Goal: Task Accomplishment & Management: Complete application form

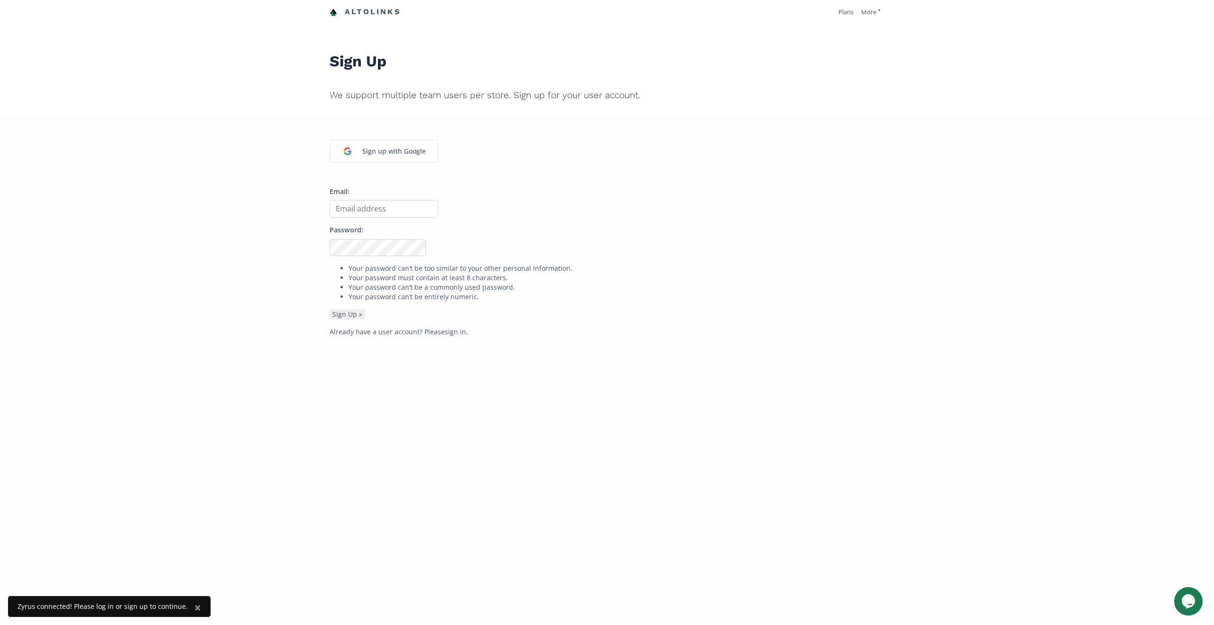
click at [360, 218] on form "Email: Password: Your password can’t be too similar to your other personal info…" at bounding box center [607, 253] width 555 height 133
click at [345, 210] on input "Email:" at bounding box center [384, 209] width 109 height 18
type input "[EMAIL_ADDRESS][DOMAIN_NAME]"
click at [339, 318] on button "Sign Up »" at bounding box center [348, 314] width 36 height 10
click at [363, 217] on input "Email:" at bounding box center [384, 209] width 109 height 18
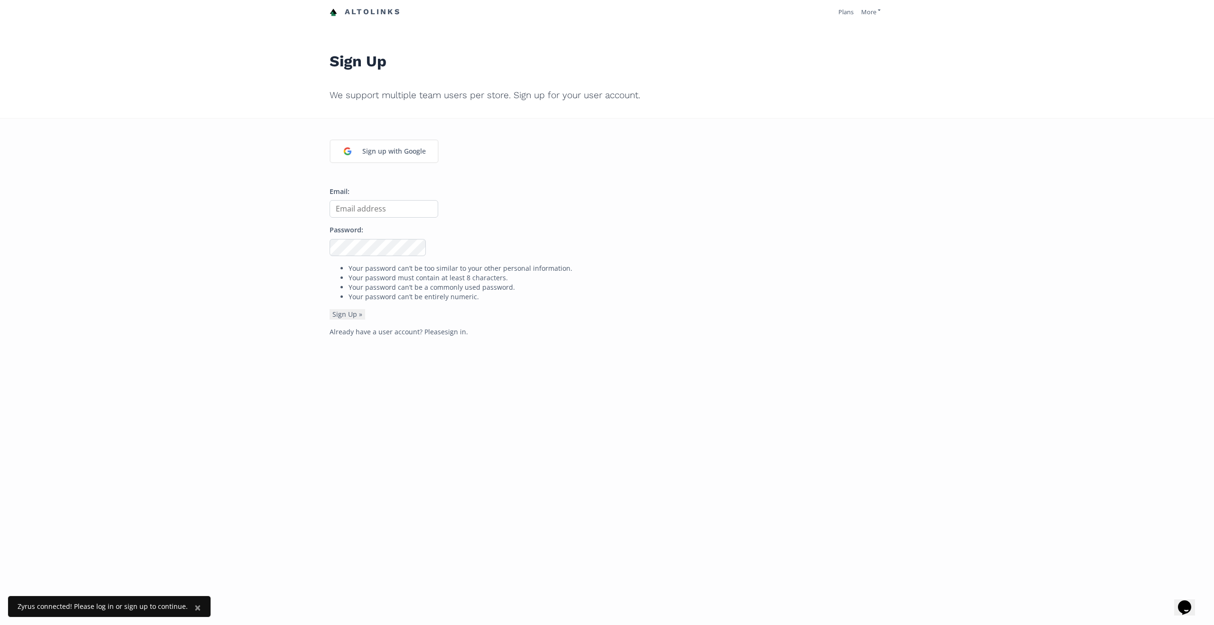
type input "[EMAIL_ADDRESS][DOMAIN_NAME]"
click at [330, 309] on button "Sign Up »" at bounding box center [348, 314] width 36 height 10
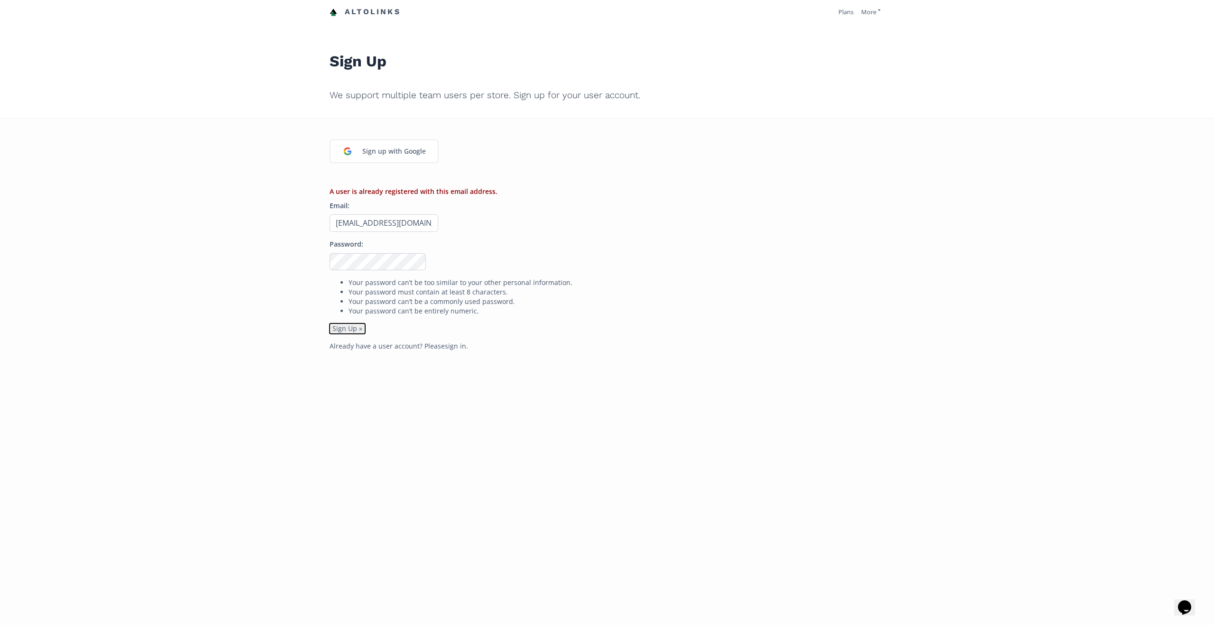
click at [345, 333] on button "Sign Up »" at bounding box center [348, 329] width 36 height 10
click at [349, 330] on button "Sign Up »" at bounding box center [348, 329] width 36 height 10
click at [466, 349] on p "Already have a user account? Please sign in ." at bounding box center [607, 346] width 555 height 9
click at [453, 347] on link "sign in" at bounding box center [455, 346] width 21 height 9
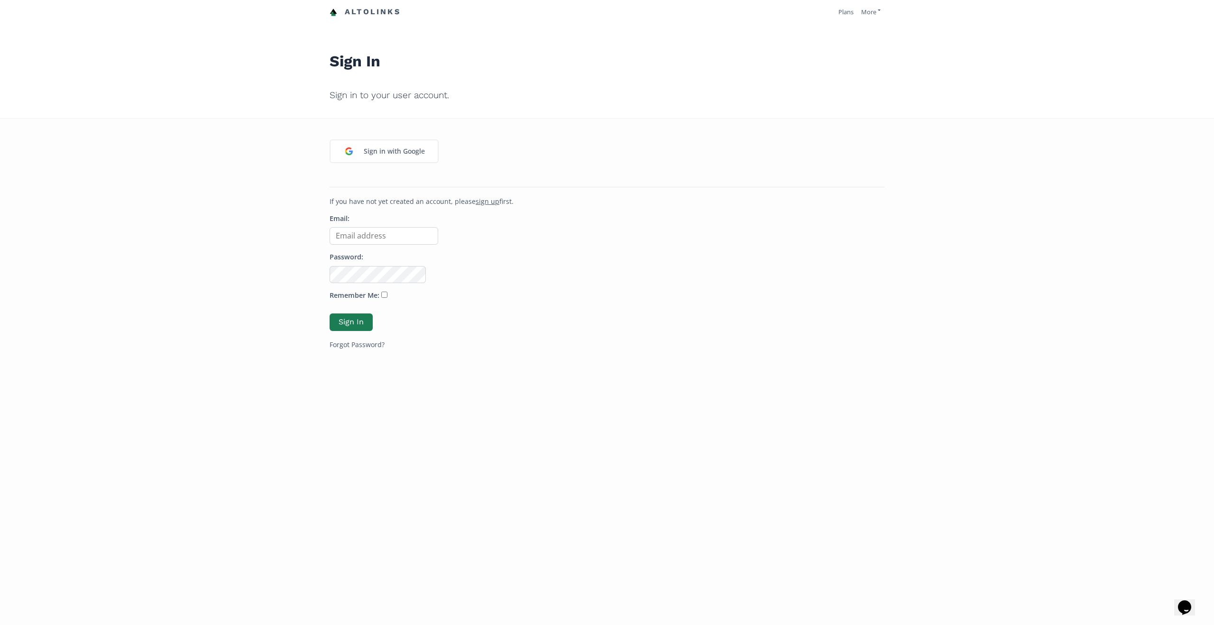
click at [381, 232] on input "Email:" at bounding box center [384, 236] width 109 height 18
type input "[EMAIL_ADDRESS][DOMAIN_NAME]"
click at [381, 296] on input "Remember Me:" at bounding box center [384, 295] width 6 height 6
checkbox input "true"
click at [354, 316] on button "Sign In" at bounding box center [351, 322] width 46 height 20
